Goal: Task Accomplishment & Management: Use online tool/utility

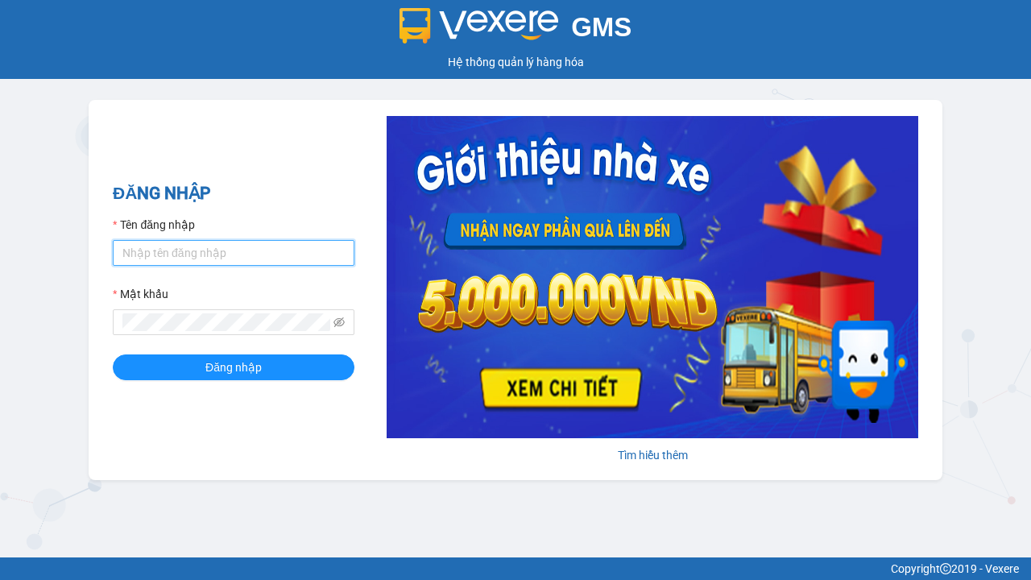
click at [233, 252] on input "Tên đăng nhập" at bounding box center [234, 253] width 242 height 26
type input "ly.xtl"
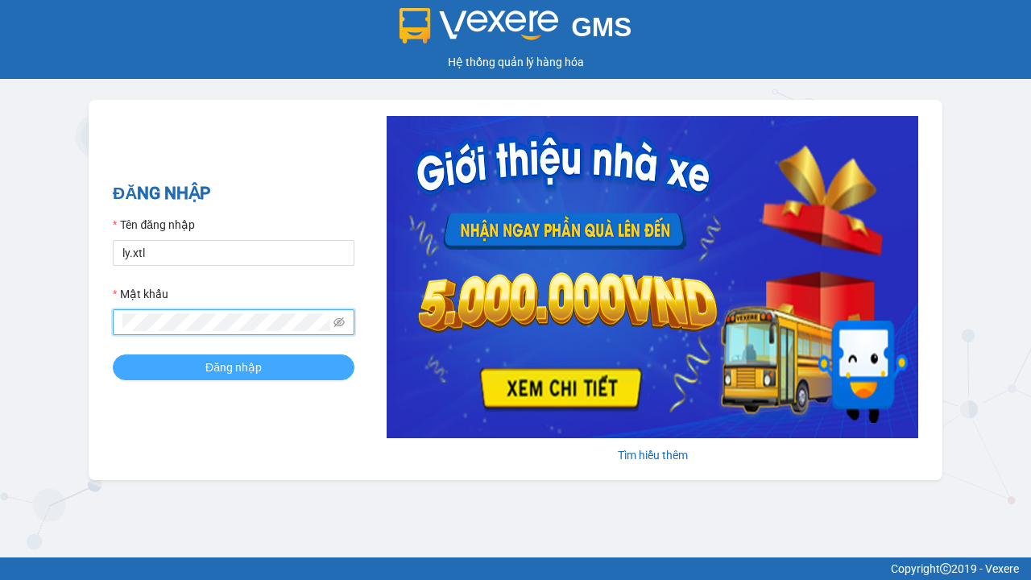
click at [233, 366] on span "Đăng nhập" at bounding box center [233, 367] width 56 height 18
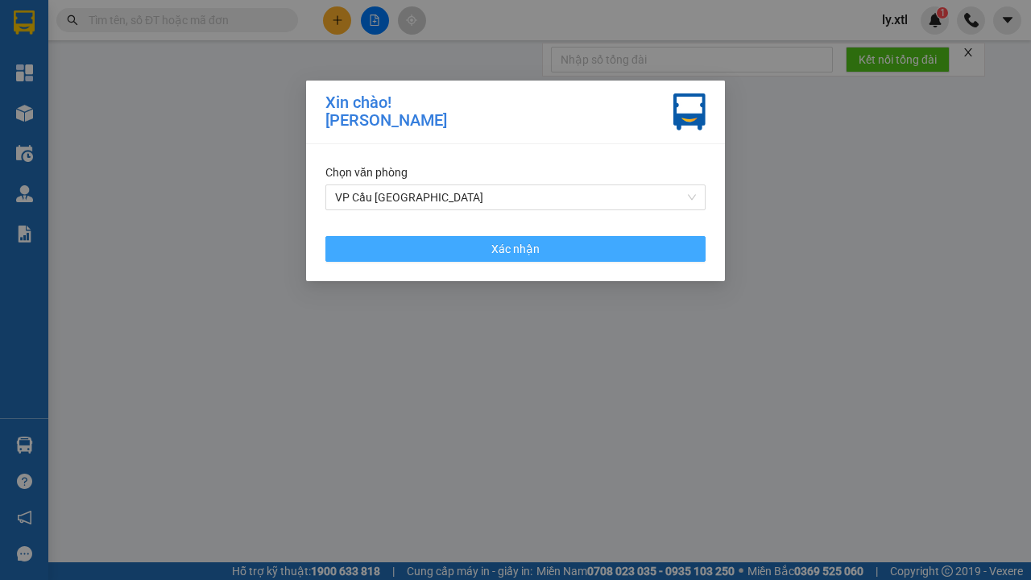
click at [515, 248] on span "Xác nhận" at bounding box center [515, 249] width 48 height 18
